Goal: Task Accomplishment & Management: Complete application form

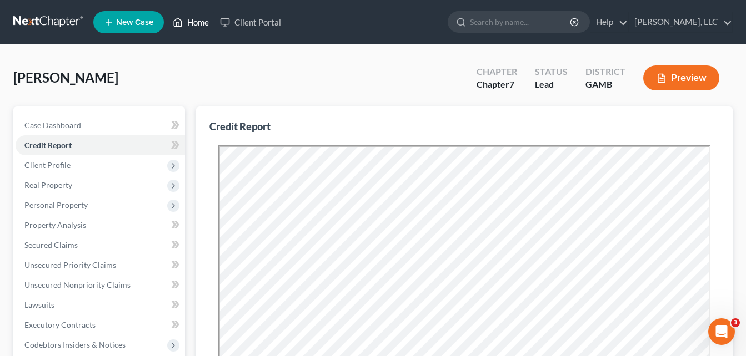
click at [200, 21] on link "Home" at bounding box center [190, 22] width 47 height 20
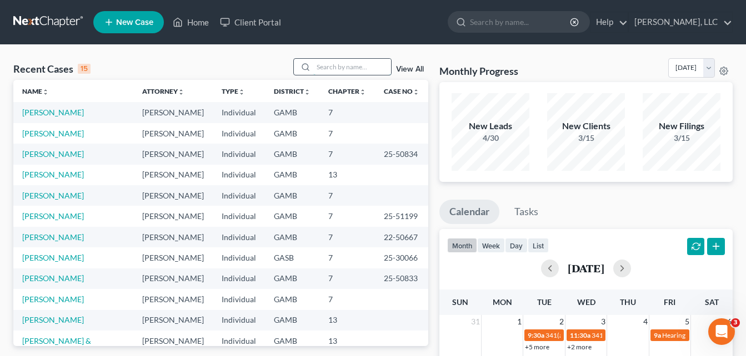
click at [343, 72] on input "search" at bounding box center [352, 67] width 78 height 16
type input "DEMAR"
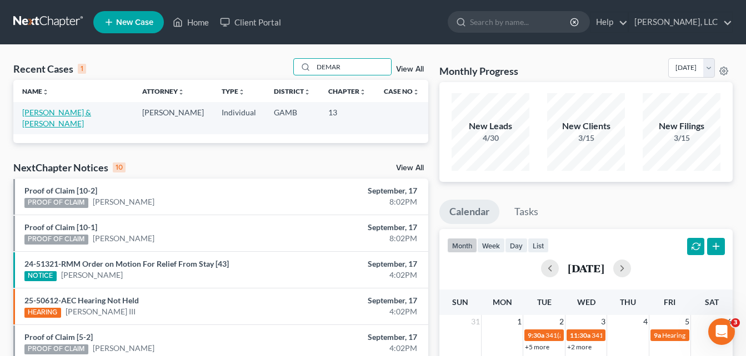
click at [68, 112] on link "[PERSON_NAME] & [PERSON_NAME]" at bounding box center [56, 118] width 69 height 21
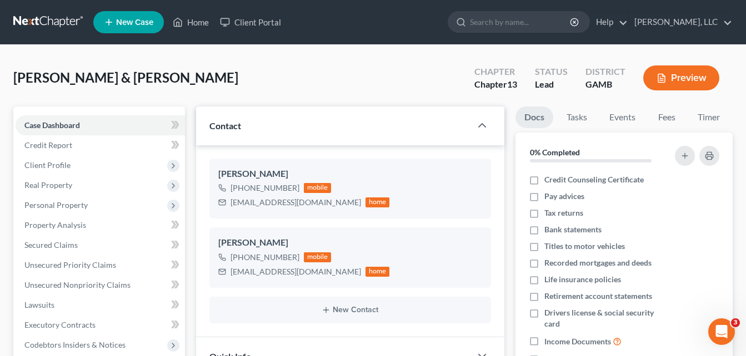
scroll to position [60, 0]
click at [33, 243] on span "Secured Claims" at bounding box center [50, 244] width 53 height 9
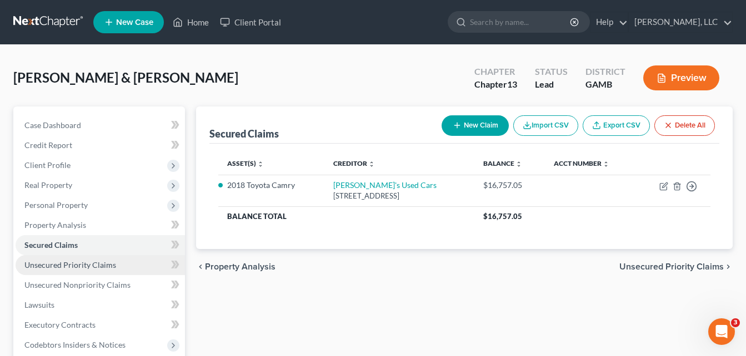
click at [49, 266] on span "Unsecured Priority Claims" at bounding box center [70, 264] width 92 height 9
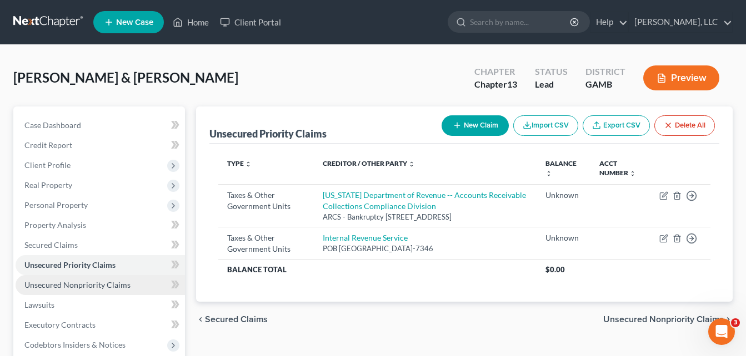
click at [61, 281] on span "Unsecured Nonpriority Claims" at bounding box center [77, 284] width 106 height 9
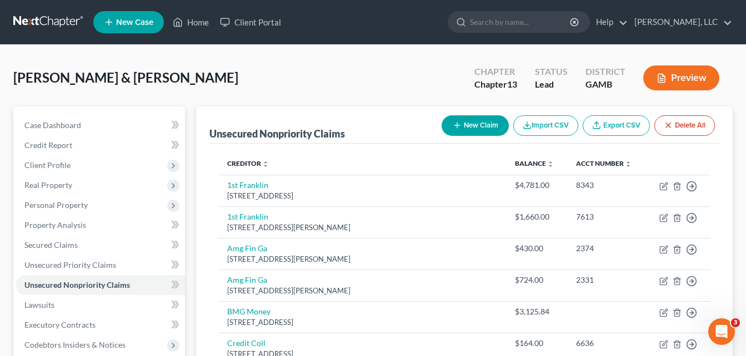
click at [189, 93] on div "[PERSON_NAME] & [PERSON_NAME] Upgraded Chapter Chapter 13 Status Lead District …" at bounding box center [372, 82] width 719 height 48
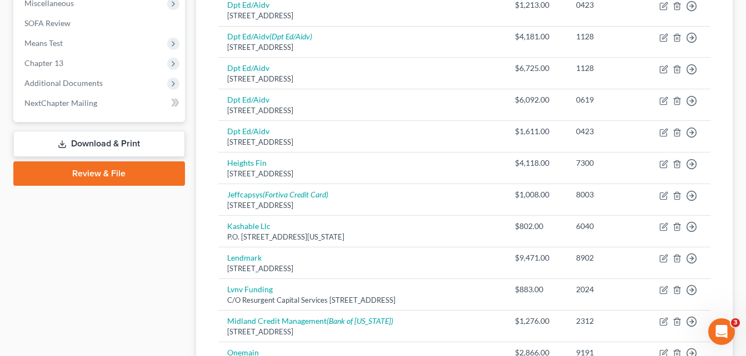
scroll to position [400, 0]
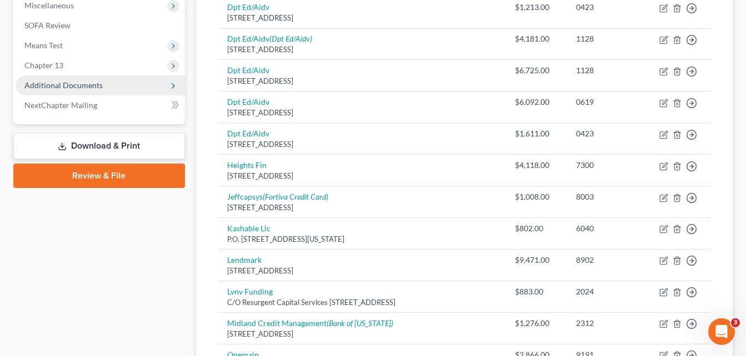
click at [91, 89] on span "Additional Documents" at bounding box center [63, 85] width 78 height 9
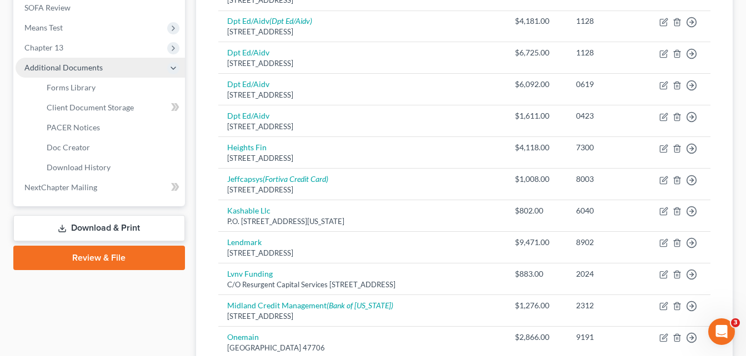
scroll to position [422, 0]
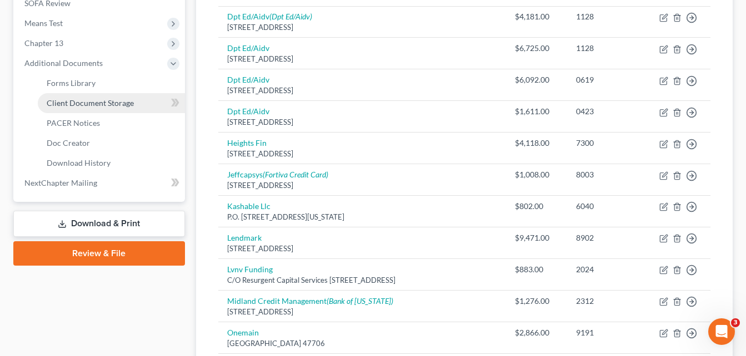
click at [79, 108] on link "Client Document Storage" at bounding box center [111, 103] width 147 height 20
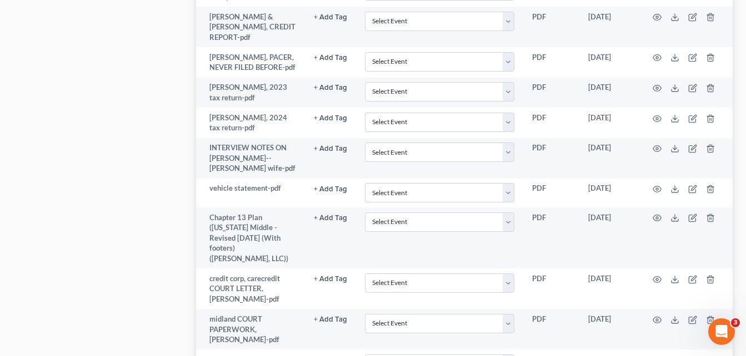
scroll to position [1331, 0]
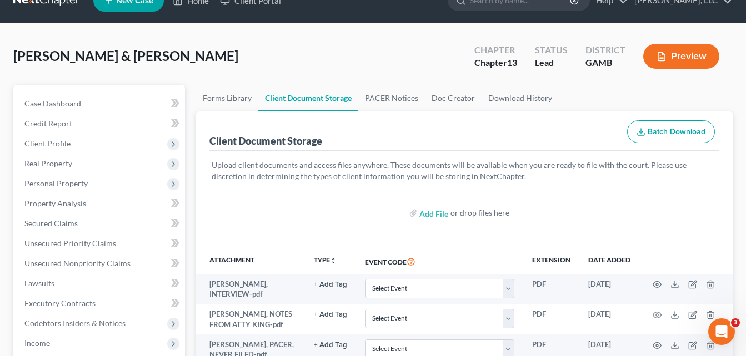
scroll to position [22, 0]
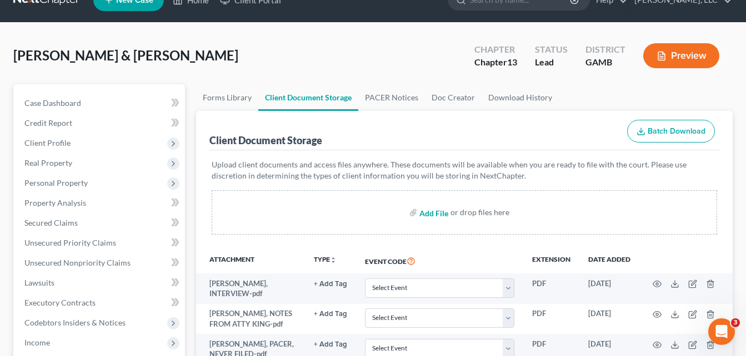
click at [429, 212] on input "file" at bounding box center [432, 213] width 27 height 20
type input "C:\fakepath\[DATE].pdf"
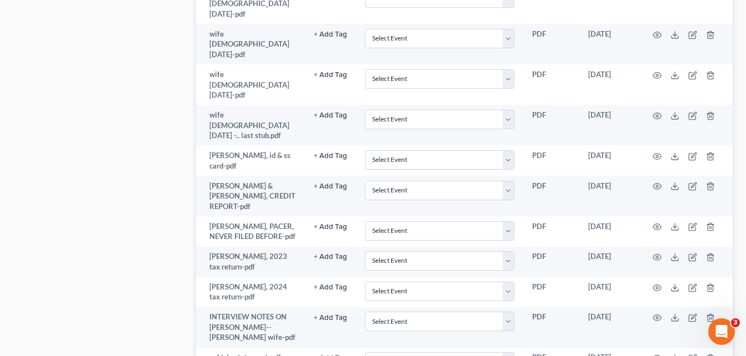
scroll to position [1165, 0]
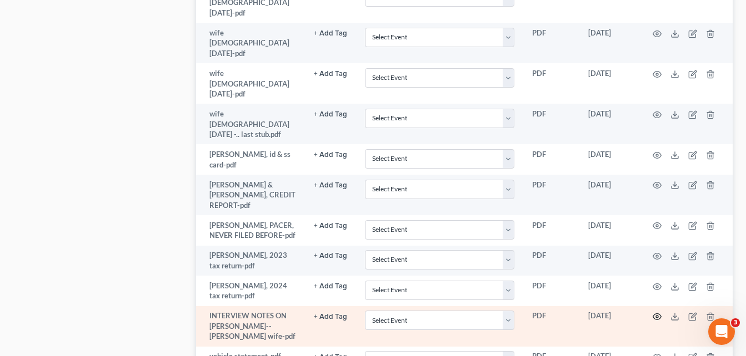
click at [658, 313] on icon "button" at bounding box center [656, 317] width 9 height 9
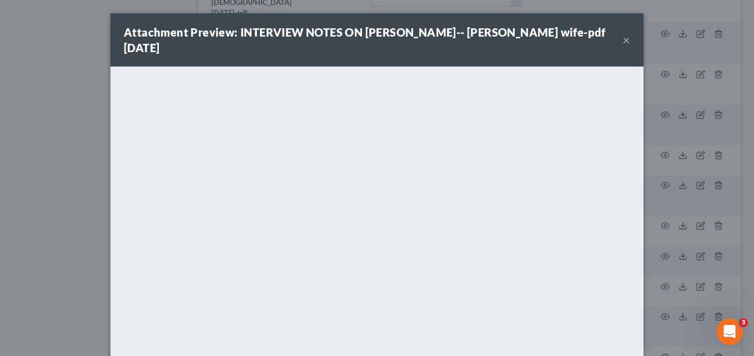
click at [622, 33] on button "×" at bounding box center [626, 39] width 8 height 13
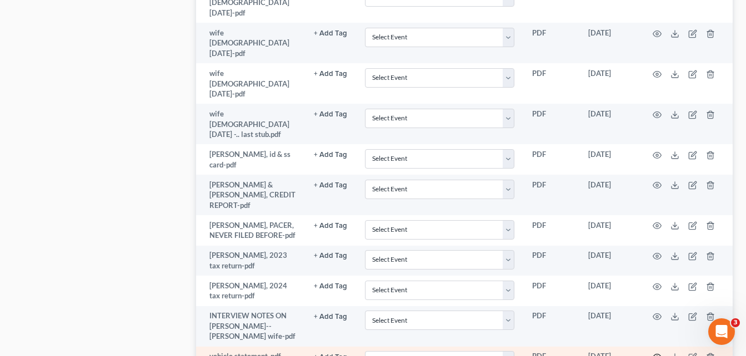
click at [660, 353] on icon "button" at bounding box center [656, 357] width 9 height 9
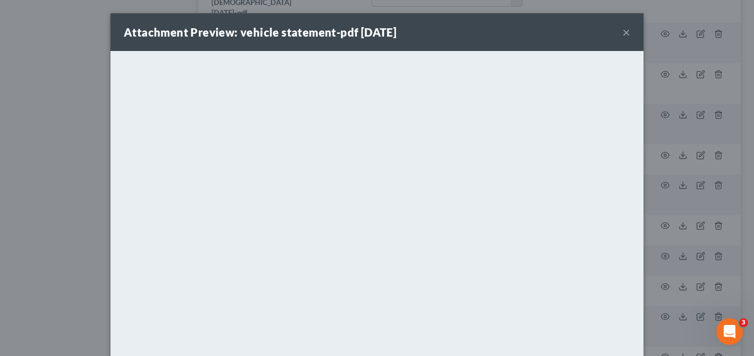
click at [622, 28] on button "×" at bounding box center [626, 32] width 8 height 13
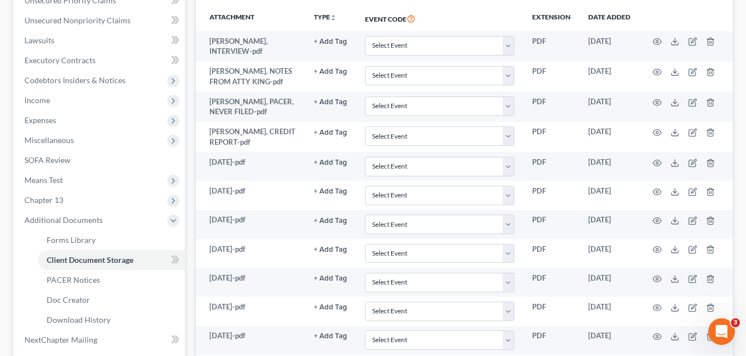
scroll to position [246, 0]
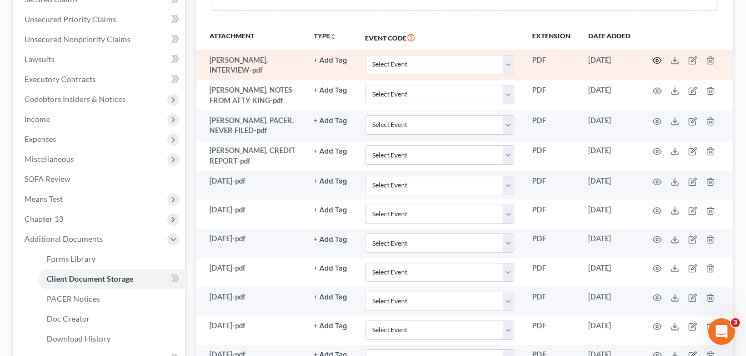
click at [657, 61] on icon "button" at bounding box center [656, 60] width 9 height 9
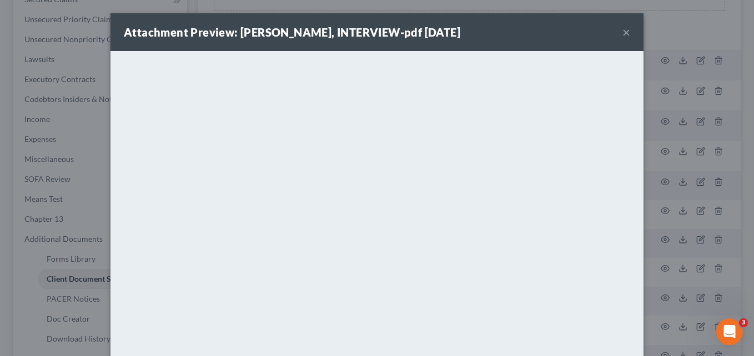
click at [622, 36] on button "×" at bounding box center [626, 32] width 8 height 13
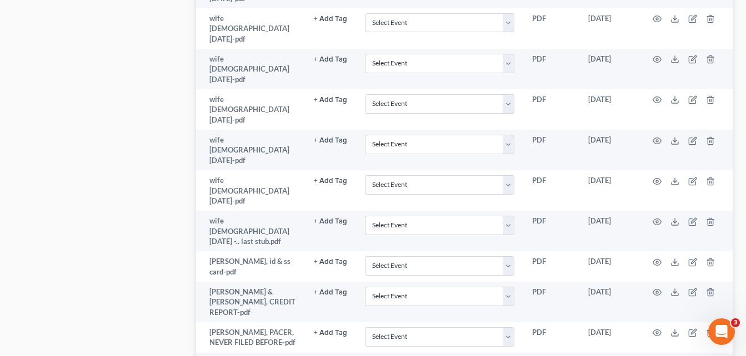
scroll to position [1114, 0]
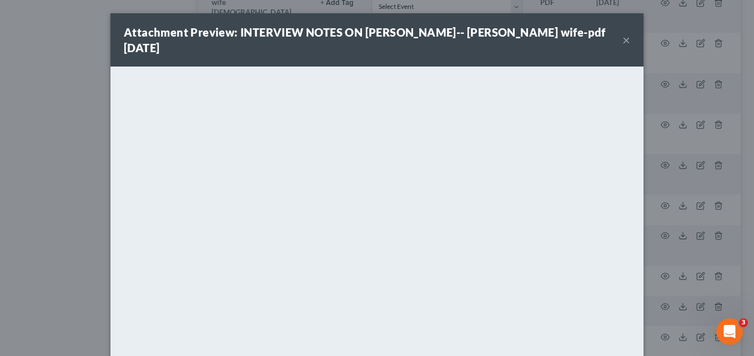
click at [623, 35] on button "×" at bounding box center [626, 39] width 8 height 13
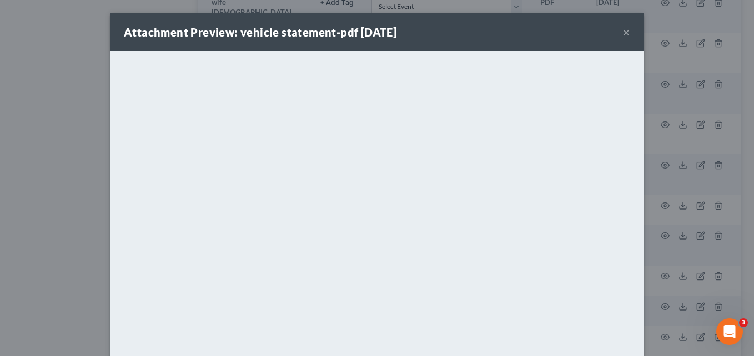
click at [622, 31] on button "×" at bounding box center [626, 32] width 8 height 13
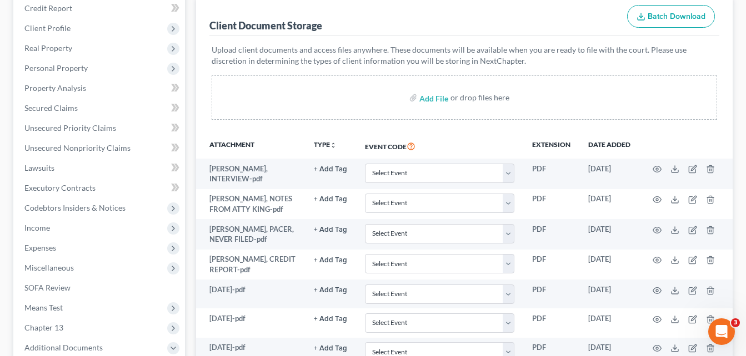
scroll to position [0, 0]
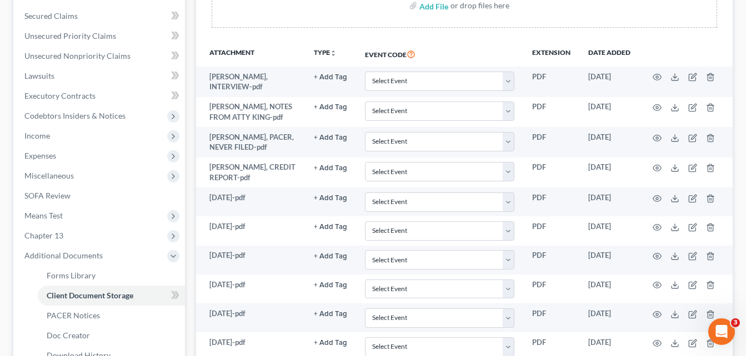
scroll to position [244, 0]
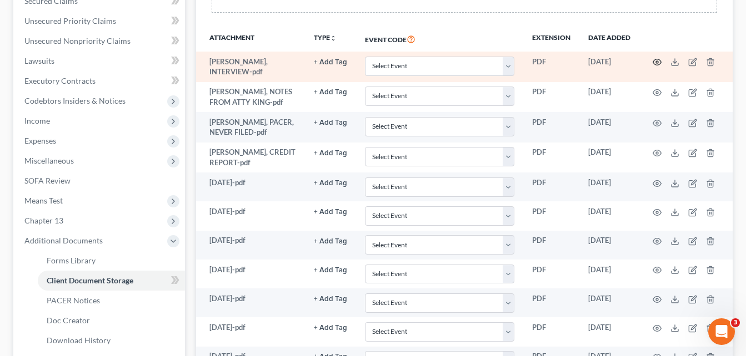
click at [656, 65] on icon "button" at bounding box center [657, 62] width 8 height 6
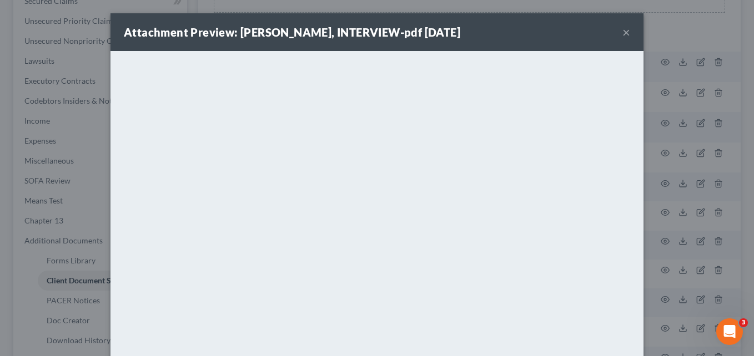
click at [624, 33] on button "×" at bounding box center [626, 32] width 8 height 13
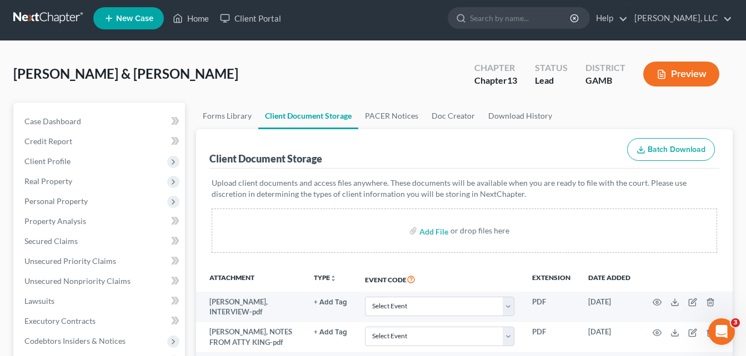
scroll to position [0, 0]
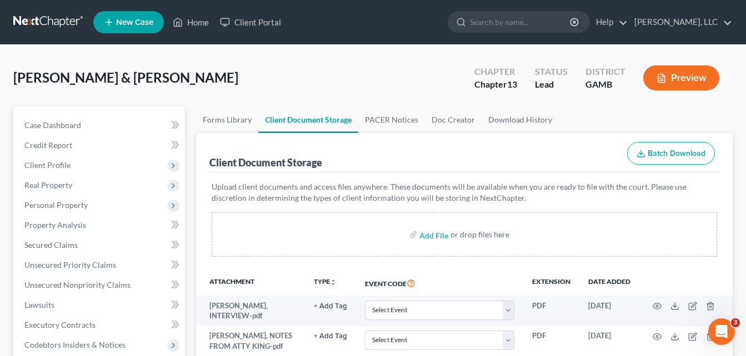
click at [192, 102] on div "[PERSON_NAME] & [PERSON_NAME] Upgraded Chapter Chapter 13 Status Lead District …" at bounding box center [372, 82] width 719 height 48
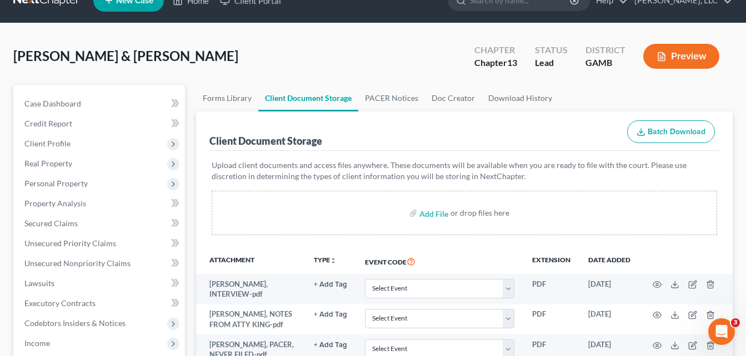
scroll to position [22, 0]
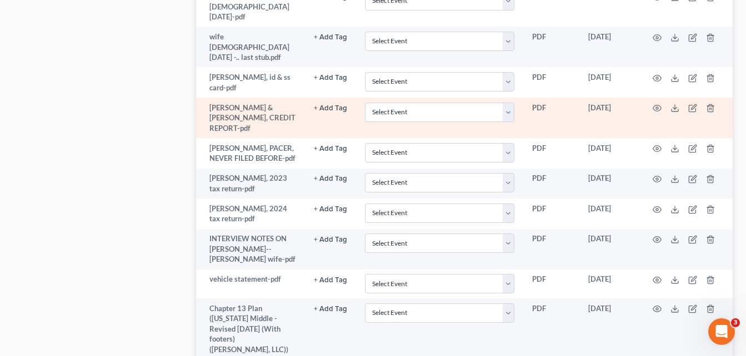
scroll to position [1244, 0]
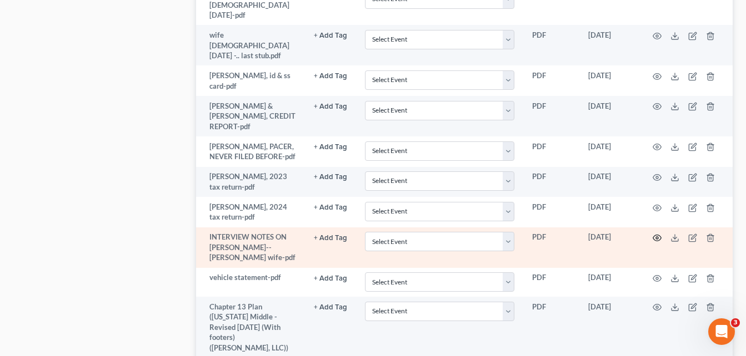
click at [656, 234] on icon "button" at bounding box center [656, 238] width 9 height 9
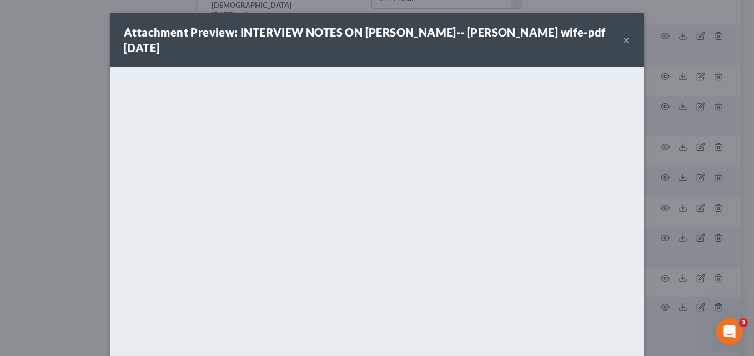
click at [44, 148] on div "Attachment Preview: INTERVIEW NOTES ON [PERSON_NAME]-- [PERSON_NAME] wife-pdf […" at bounding box center [377, 178] width 754 height 356
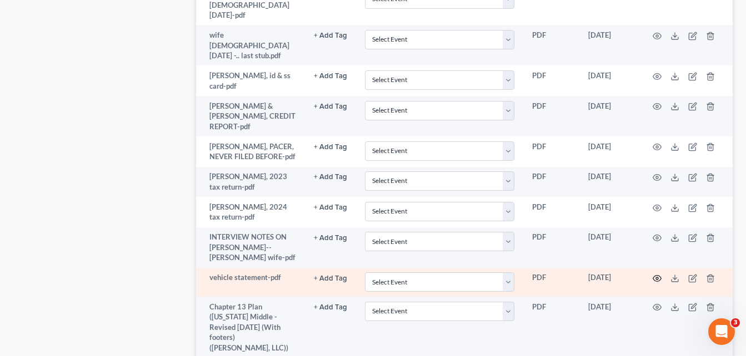
click at [657, 274] on icon "button" at bounding box center [656, 278] width 9 height 9
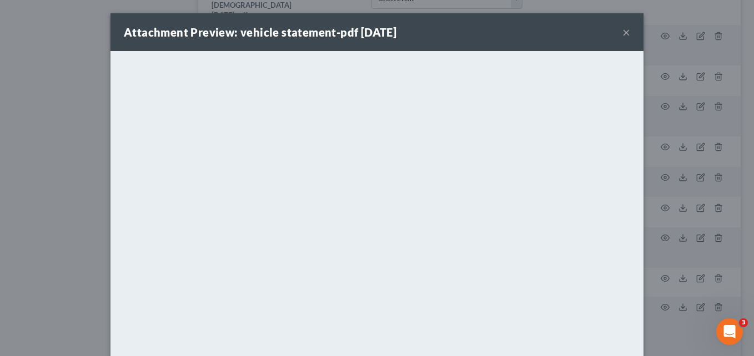
click at [623, 33] on button "×" at bounding box center [626, 32] width 8 height 13
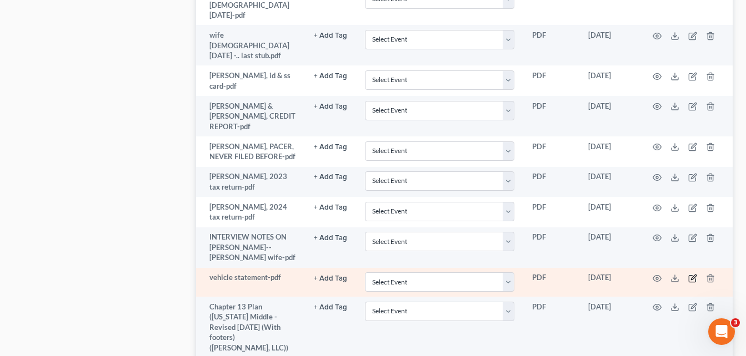
click at [694, 274] on icon "button" at bounding box center [692, 278] width 9 height 9
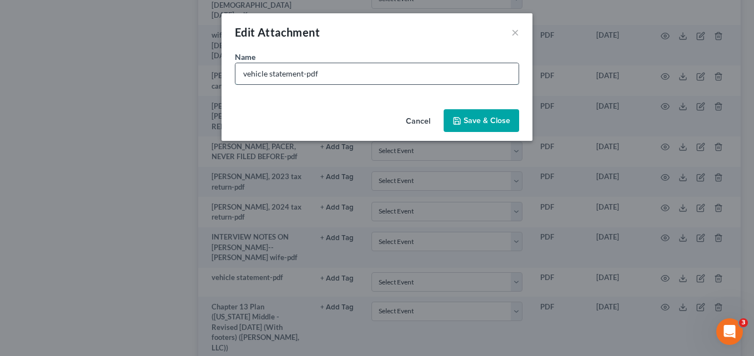
click at [282, 71] on input "vehicle statement-pdf" at bounding box center [376, 73] width 283 height 21
type input "2018 TOYOTA CAMRY vehicle statement-pdf"
click at [480, 114] on button "Save & Close" at bounding box center [482, 120] width 76 height 23
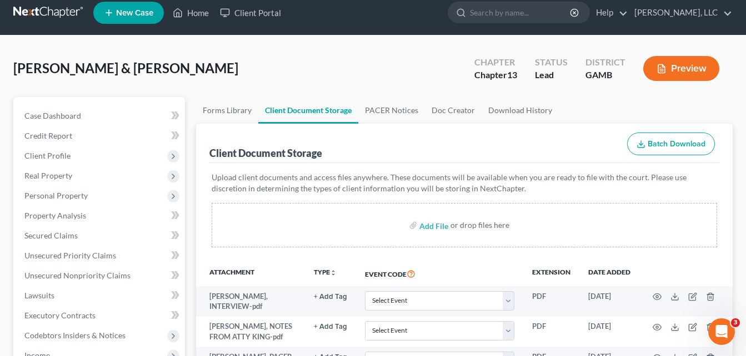
scroll to position [0, 0]
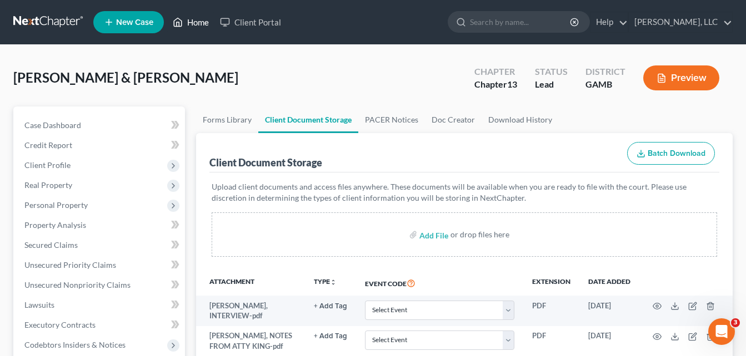
click at [189, 27] on link "Home" at bounding box center [190, 22] width 47 height 20
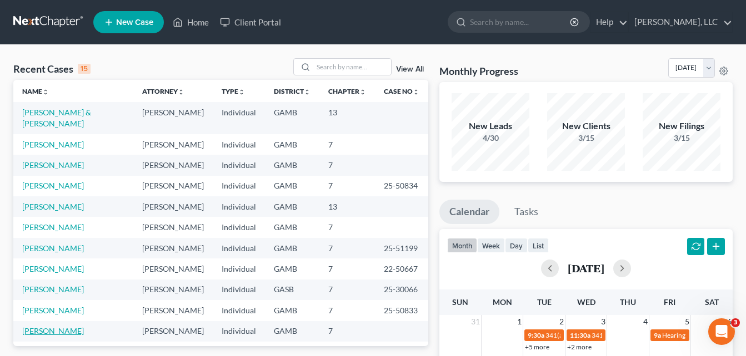
click at [42, 331] on link "[PERSON_NAME]" at bounding box center [53, 330] width 62 height 9
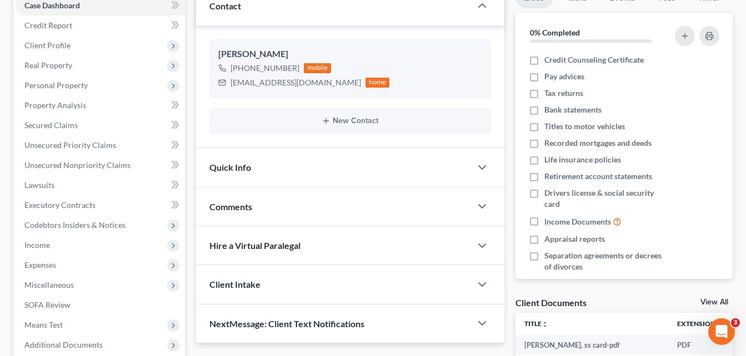
scroll to position [359, 0]
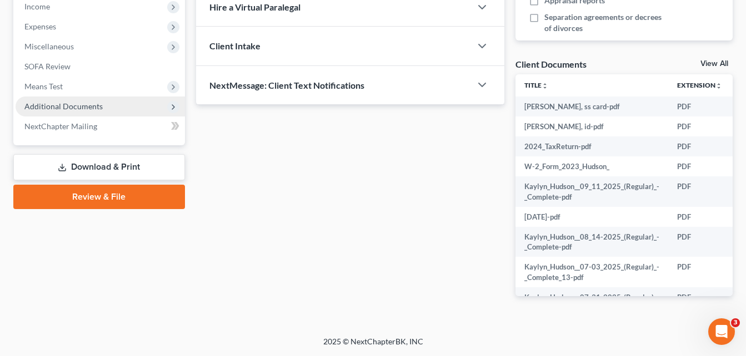
click at [62, 102] on span "Additional Documents" at bounding box center [63, 106] width 78 height 9
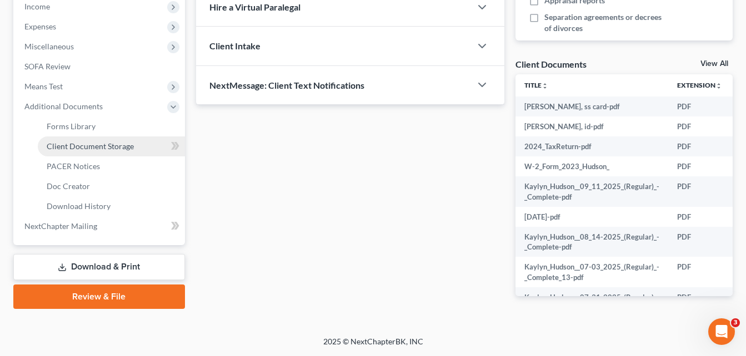
click at [59, 148] on span "Client Document Storage" at bounding box center [90, 146] width 87 height 9
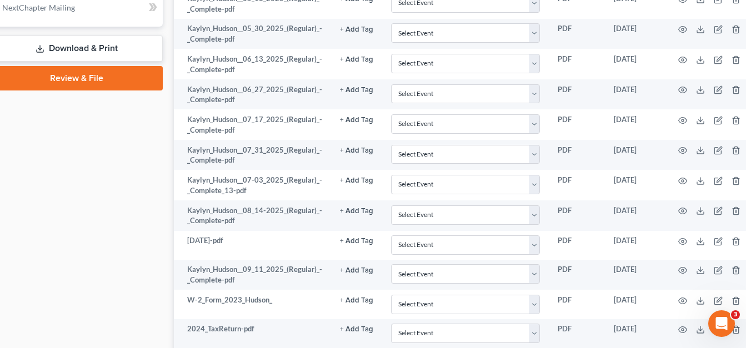
scroll to position [577, 32]
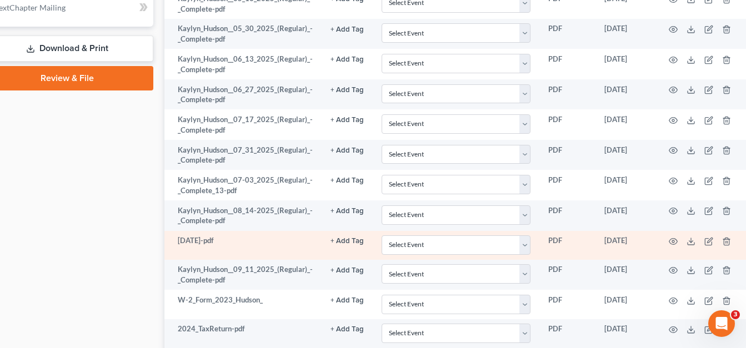
click at [651, 243] on td "[DATE]" at bounding box center [625, 245] width 60 height 29
click at [727, 241] on icon "button" at bounding box center [726, 241] width 9 height 9
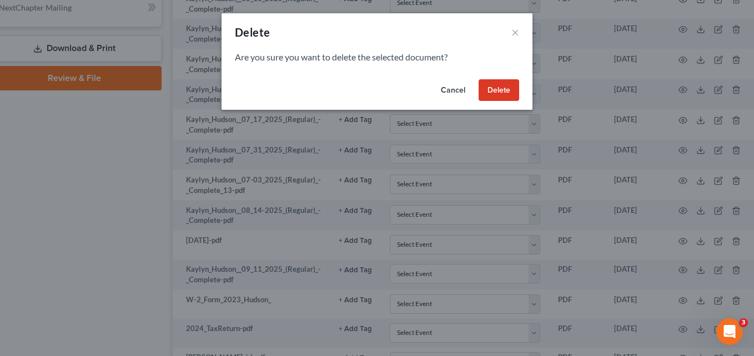
click at [484, 85] on button "Delete" at bounding box center [499, 90] width 41 height 22
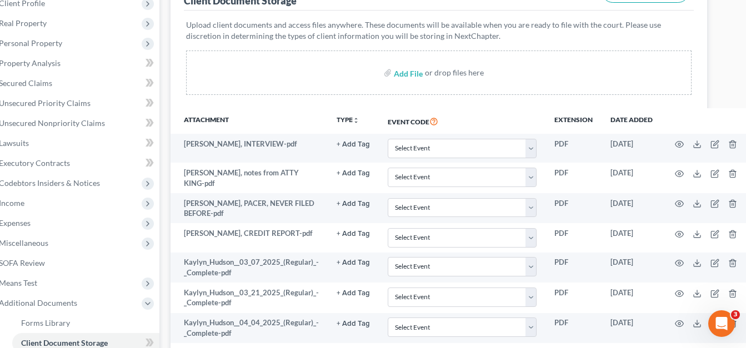
scroll to position [0, 26]
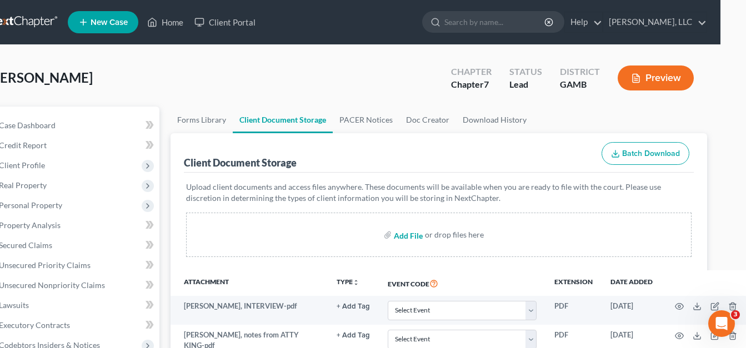
click at [405, 238] on input "file" at bounding box center [407, 235] width 27 height 20
type input "C:\fakepath\Kaylyn_Hudson__08_28_2025_(Regular).pdf"
click at [170, 24] on link "Home" at bounding box center [165, 22] width 47 height 20
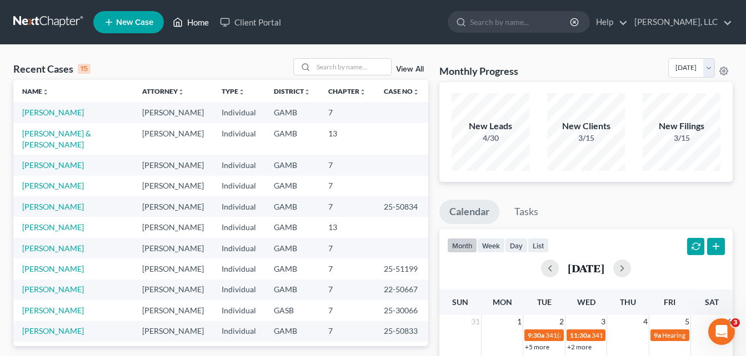
click at [170, 24] on link "Home" at bounding box center [190, 22] width 47 height 20
click at [37, 164] on link "[PERSON_NAME]" at bounding box center [53, 164] width 62 height 9
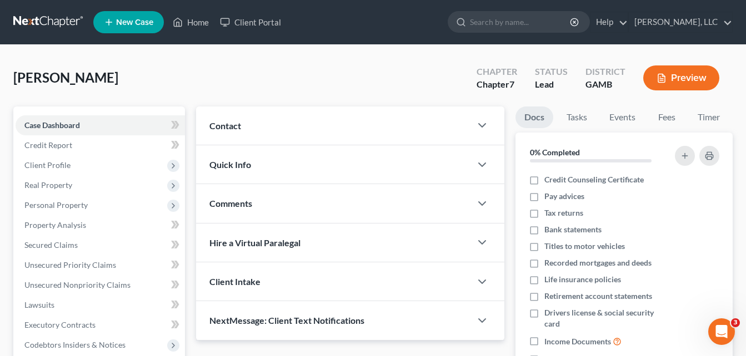
click at [227, 129] on span "Contact" at bounding box center [225, 125] width 32 height 11
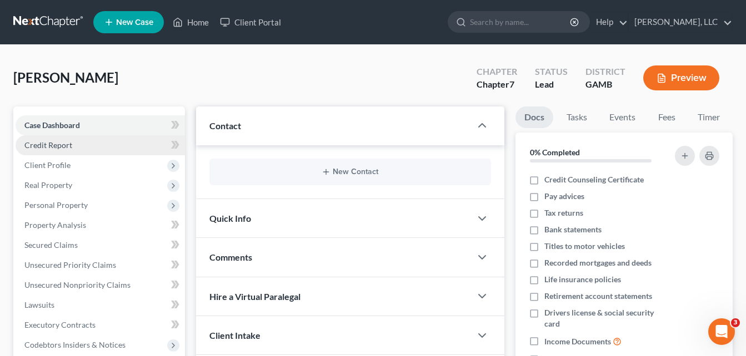
click at [46, 148] on span "Credit Report" at bounding box center [48, 144] width 48 height 9
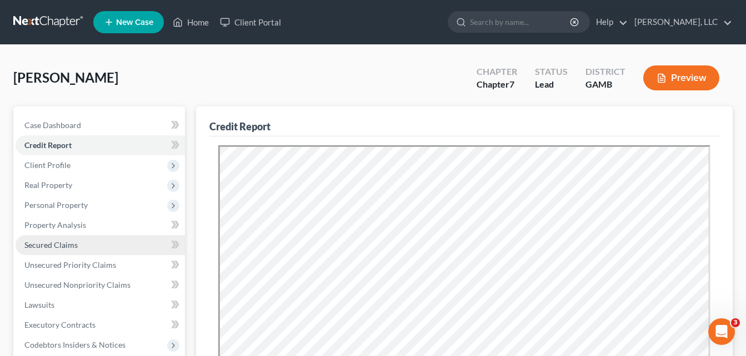
click at [39, 246] on span "Secured Claims" at bounding box center [50, 244] width 53 height 9
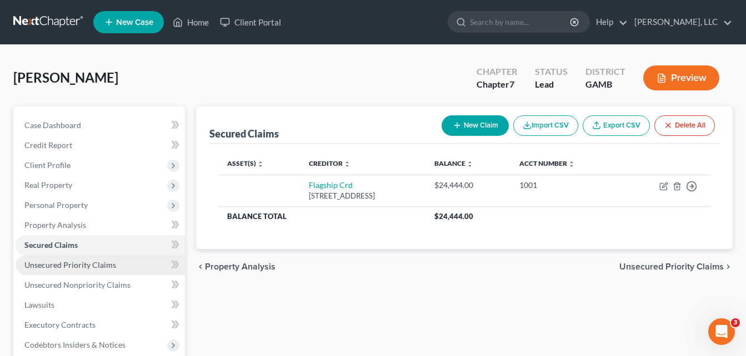
click at [55, 265] on span "Unsecured Priority Claims" at bounding box center [70, 264] width 92 height 9
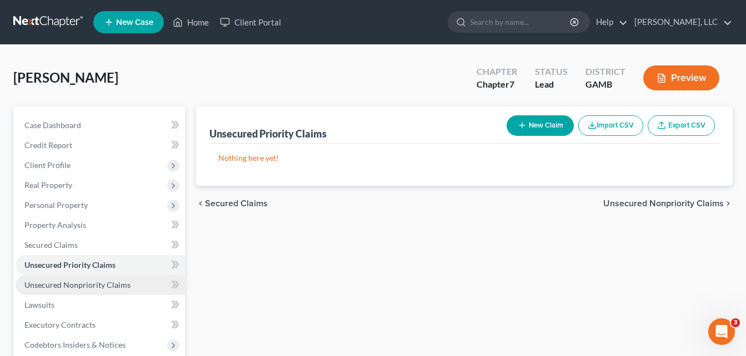
click at [60, 286] on span "Unsecured Nonpriority Claims" at bounding box center [77, 284] width 106 height 9
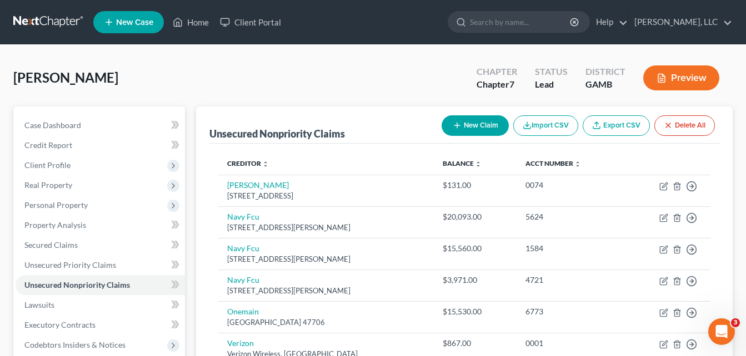
click at [200, 80] on div "[PERSON_NAME] Upgraded Chapter Chapter 7 Status Lead District [GEOGRAPHIC_DATA]…" at bounding box center [372, 82] width 719 height 48
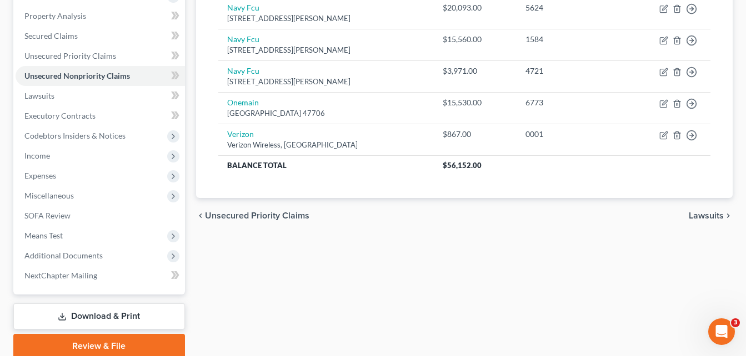
scroll to position [254, 0]
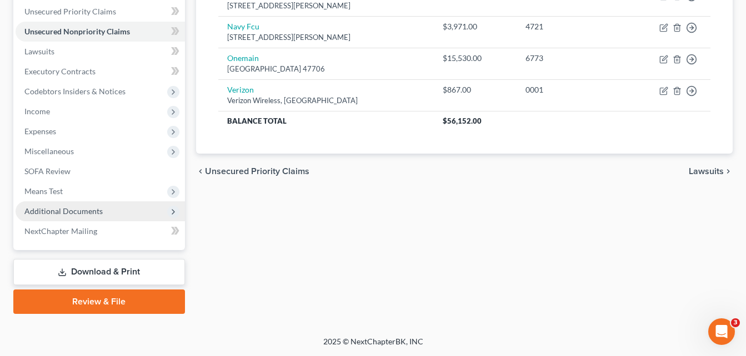
click at [74, 213] on span "Additional Documents" at bounding box center [63, 211] width 78 height 9
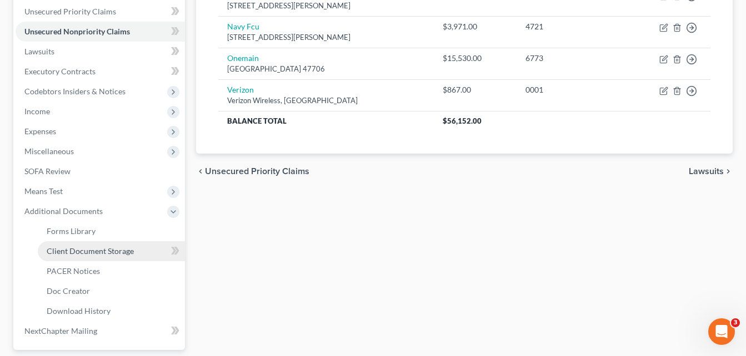
click at [93, 253] on span "Client Document Storage" at bounding box center [90, 250] width 87 height 9
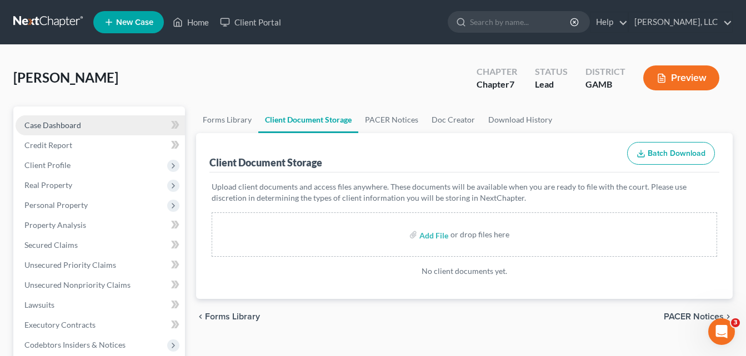
click at [66, 123] on span "Case Dashboard" at bounding box center [52, 124] width 57 height 9
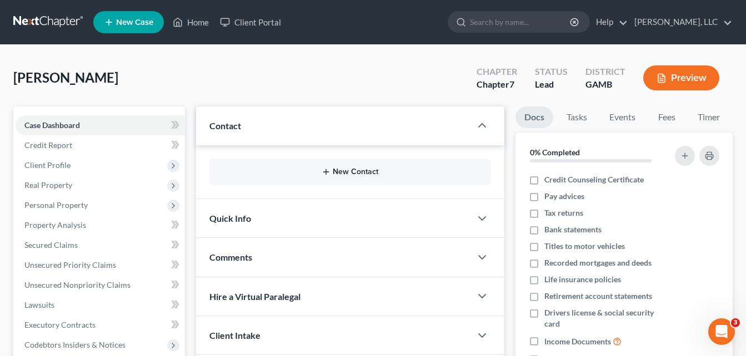
click at [350, 171] on button "New Contact" at bounding box center [350, 172] width 264 height 9
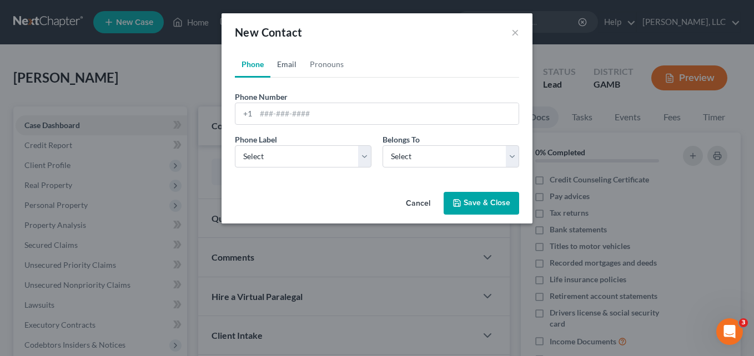
click at [283, 64] on link "Email" at bounding box center [286, 64] width 33 height 27
click at [284, 114] on input "email" at bounding box center [387, 113] width 263 height 21
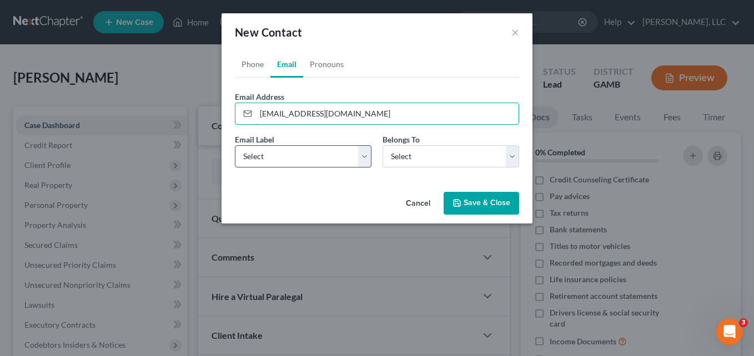
type input "[EMAIL_ADDRESS][DOMAIN_NAME]"
click at [288, 148] on select "Select Home Work Other" at bounding box center [303, 156] width 137 height 22
select select "0"
click at [235, 145] on select "Select Home Work Other" at bounding box center [303, 156] width 137 height 22
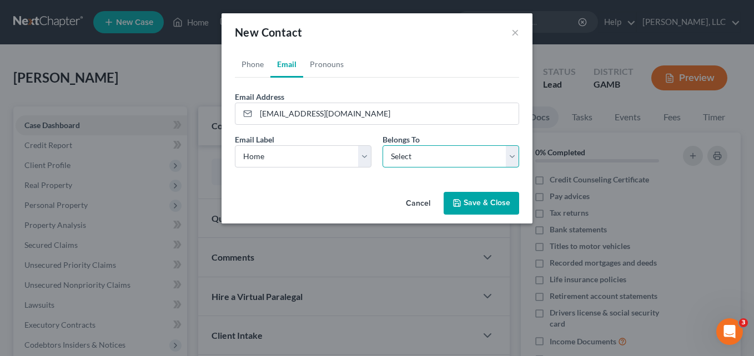
click at [398, 162] on select "Select Client Other" at bounding box center [451, 156] width 137 height 22
select select "0"
click at [383, 145] on select "Select Client Other" at bounding box center [451, 156] width 137 height 22
click at [324, 68] on link "Pronouns" at bounding box center [326, 64] width 47 height 27
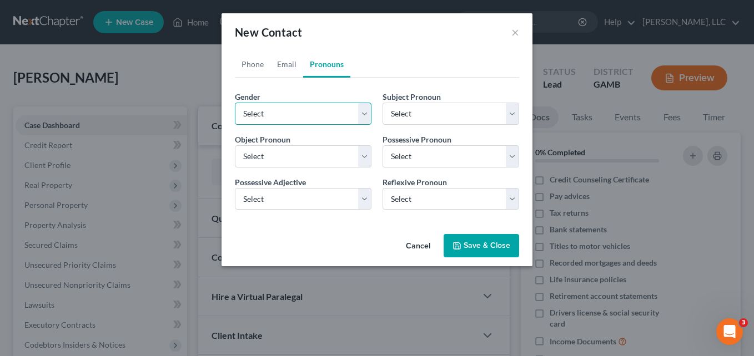
click at [308, 114] on select "Select [DEMOGRAPHIC_DATA] [DEMOGRAPHIC_DATA] [DEMOGRAPHIC_DATA] More Than One P…" at bounding box center [303, 114] width 137 height 22
select select "0"
click at [235, 103] on select "Select [DEMOGRAPHIC_DATA] [DEMOGRAPHIC_DATA] [DEMOGRAPHIC_DATA] More Than One P…" at bounding box center [303, 114] width 137 height 22
select select "0"
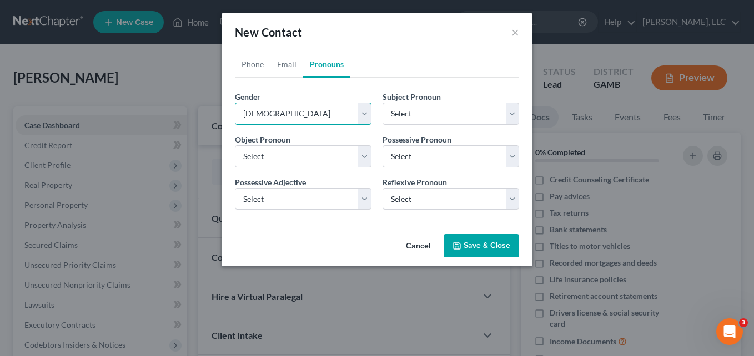
select select "0"
click at [256, 63] on link "Phone" at bounding box center [253, 64] width 36 height 27
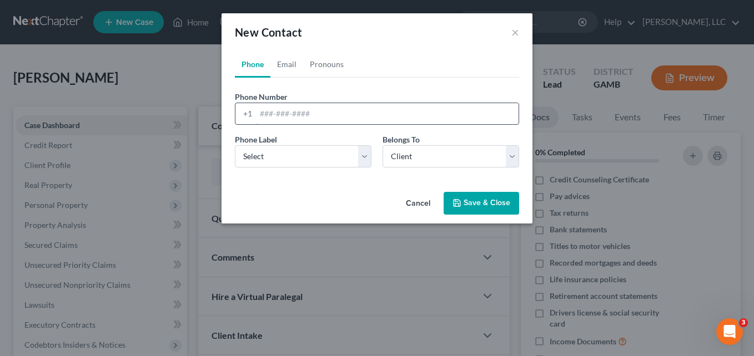
click at [281, 110] on input "tel" at bounding box center [387, 113] width 263 height 21
click at [281, 112] on input "tel" at bounding box center [387, 113] width 263 height 21
type input "4783302882"
click at [281, 154] on select "Select Mobile Home Work Other" at bounding box center [303, 156] width 137 height 22
select select "0"
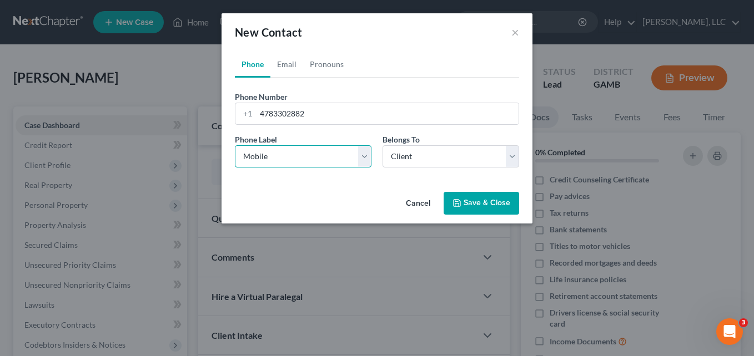
click at [235, 145] on select "Select Mobile Home Work Other" at bounding box center [303, 156] width 137 height 22
drag, startPoint x: 470, startPoint y: 203, endPoint x: 456, endPoint y: 204, distance: 13.9
click at [456, 204] on polyline "button" at bounding box center [457, 205] width 4 height 3
